Goal: Complete application form

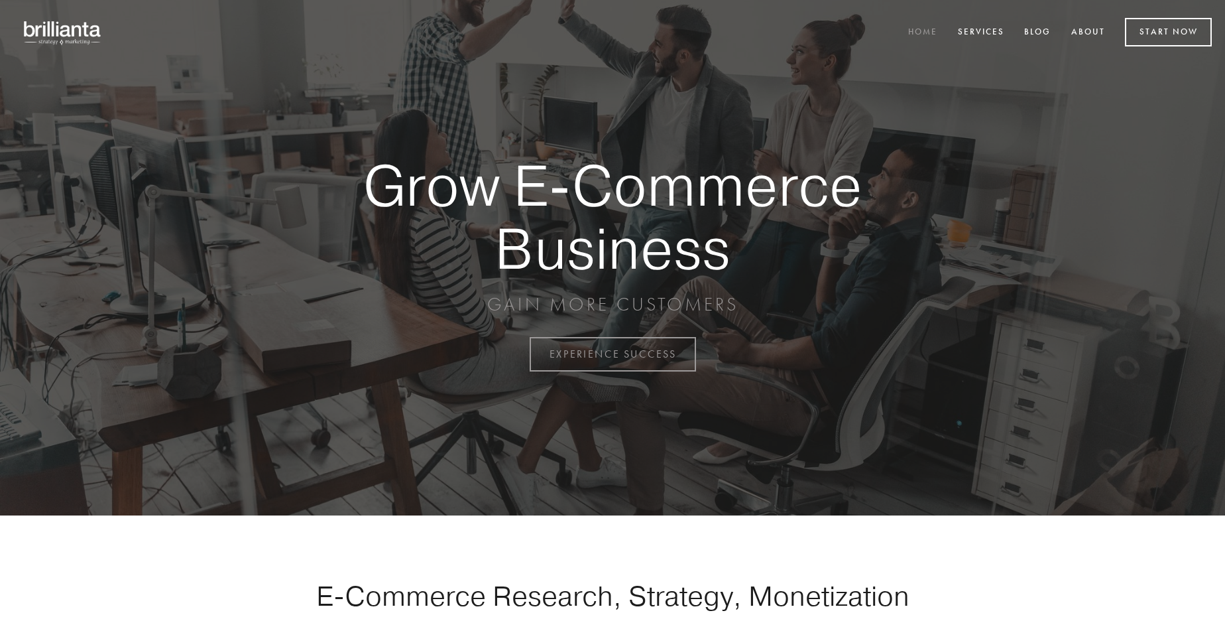
scroll to position [3476, 0]
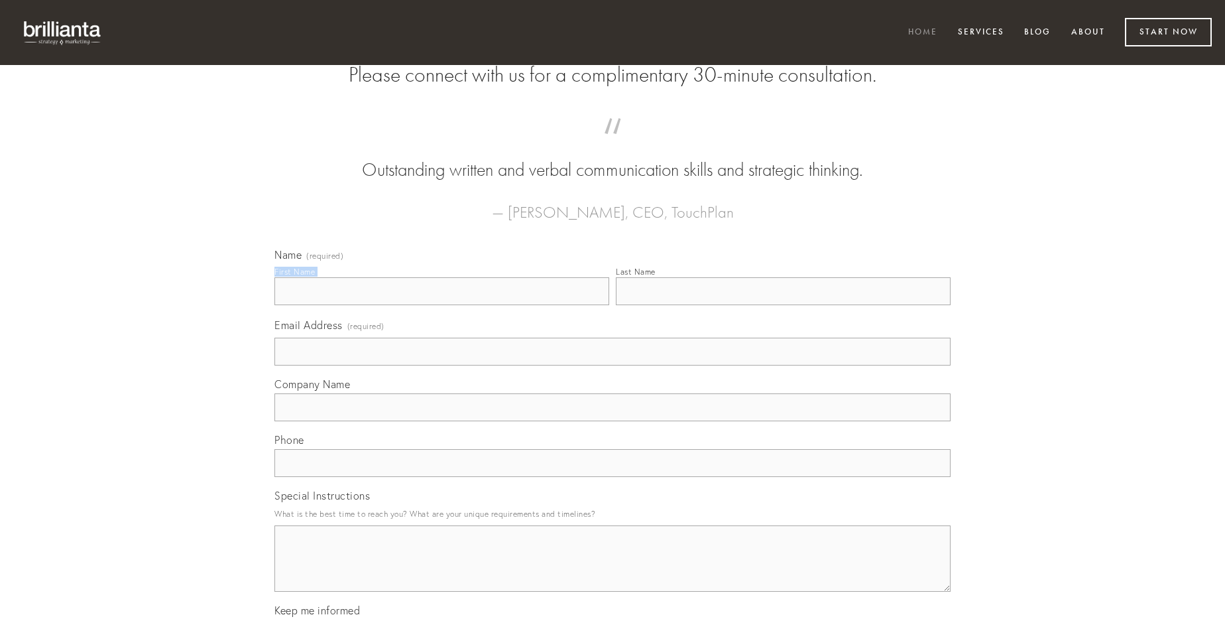
type input "[PERSON_NAME]"
click at [783, 305] on input "Last Name" at bounding box center [783, 291] width 335 height 28
type input "[PERSON_NAME]"
click at [613, 365] on input "Email Address (required)" at bounding box center [613, 351] width 676 height 28
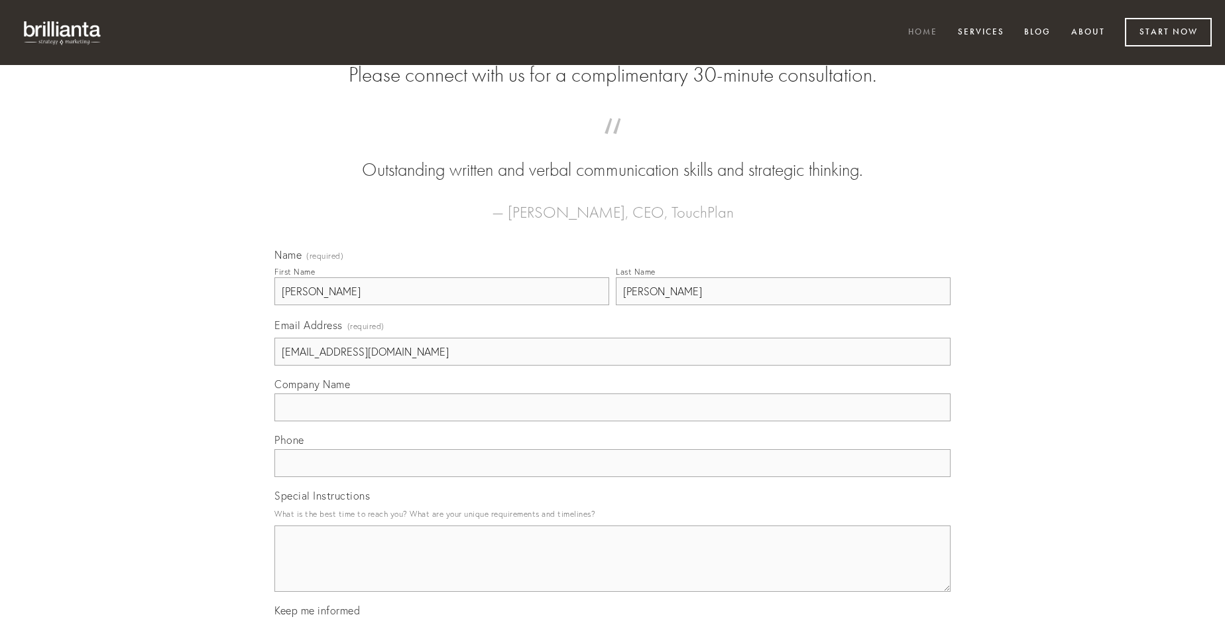
type input "[EMAIL_ADDRESS][DOMAIN_NAME]"
click at [613, 421] on input "Company Name" at bounding box center [613, 407] width 676 height 28
type input "totus"
click at [613, 477] on input "text" at bounding box center [613, 463] width 676 height 28
click at [613, 570] on textarea "Special Instructions" at bounding box center [613, 558] width 676 height 66
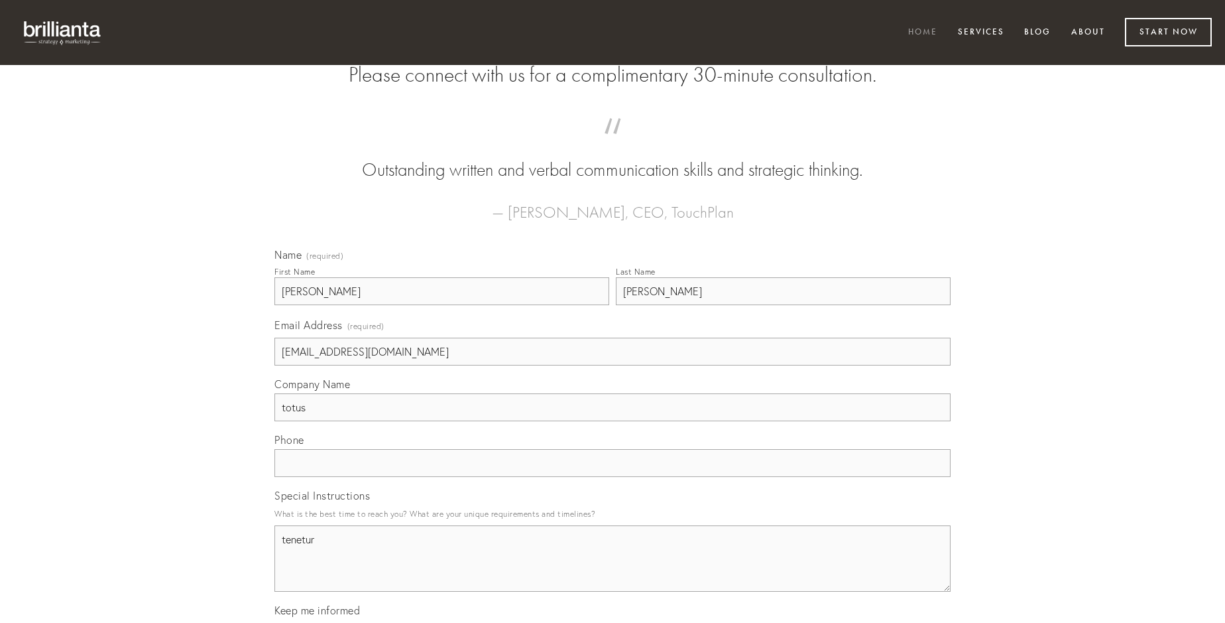
type textarea "tenetur"
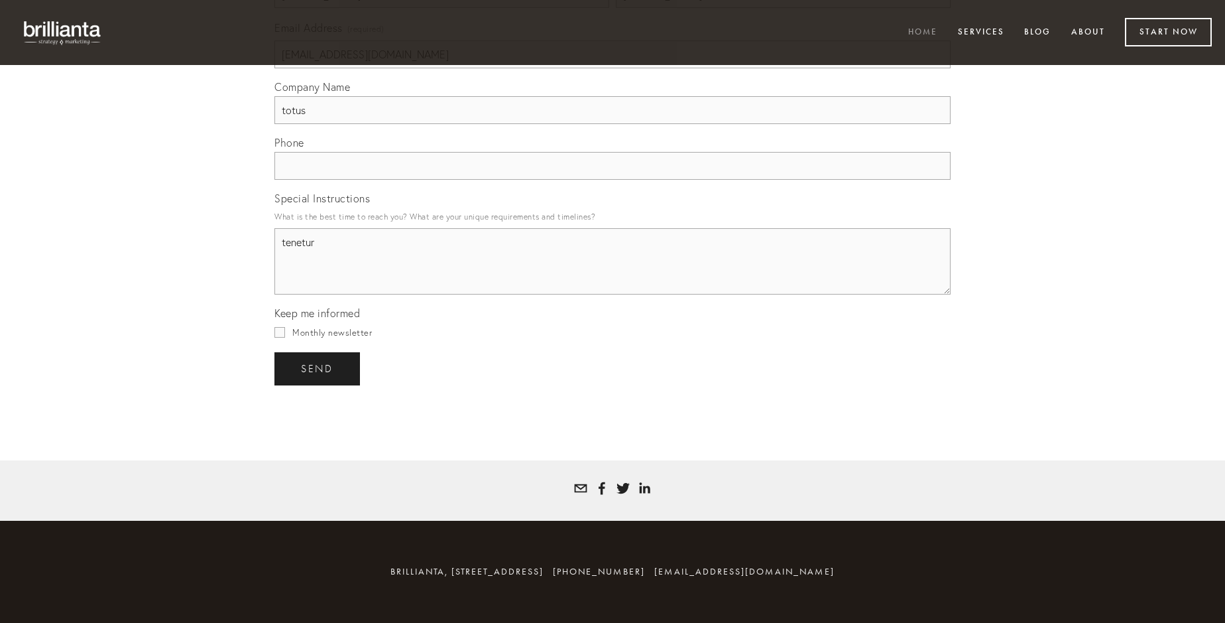
click at [318, 368] on span "send" at bounding box center [317, 369] width 32 height 12
